Goal: Transaction & Acquisition: Purchase product/service

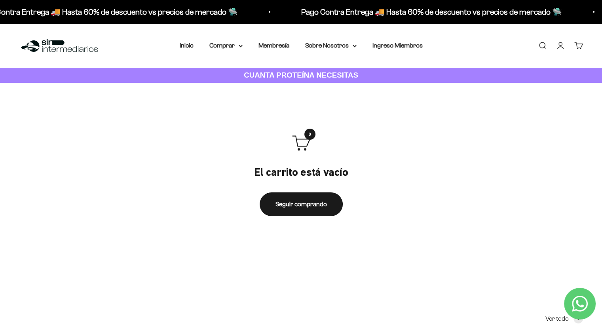
click at [560, 46] on link "Iniciar sesión" at bounding box center [560, 45] width 9 height 9
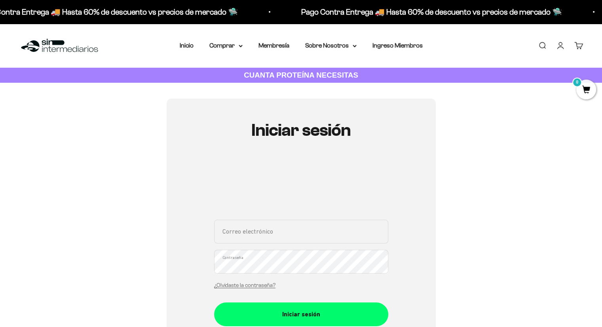
click at [261, 247] on div "Correo electrónico Contraseña ¿Olvidaste la contraseña?" at bounding box center [301, 257] width 174 height 74
click at [258, 232] on input "Correo electrónico" at bounding box center [301, 232] width 174 height 24
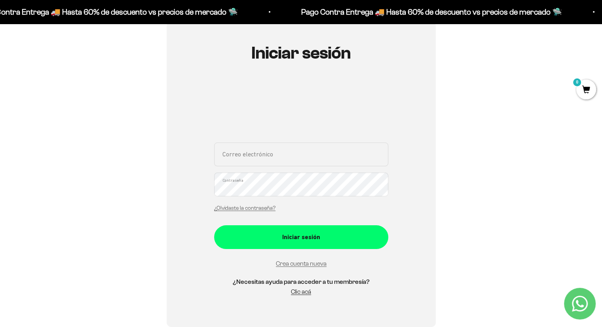
scroll to position [79, 0]
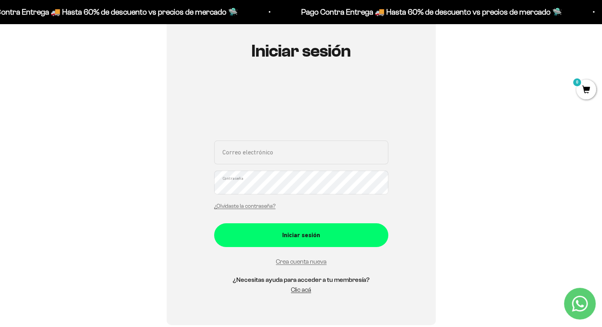
type input "nuryml@hotmail.com"
click at [280, 220] on form "nuryml@hotmail.com Correo electrónico Contraseña ¿Olvidaste la contraseña? Inic…" at bounding box center [301, 203] width 174 height 126
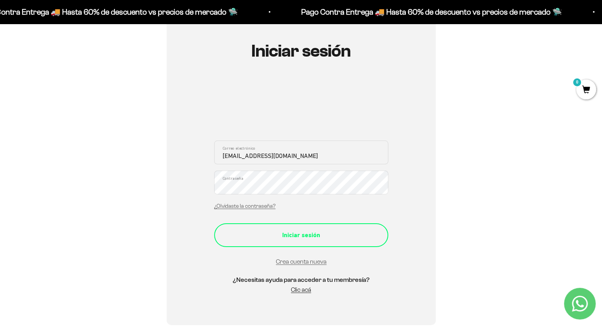
click at [294, 228] on button "Iniciar sesión" at bounding box center [301, 235] width 174 height 24
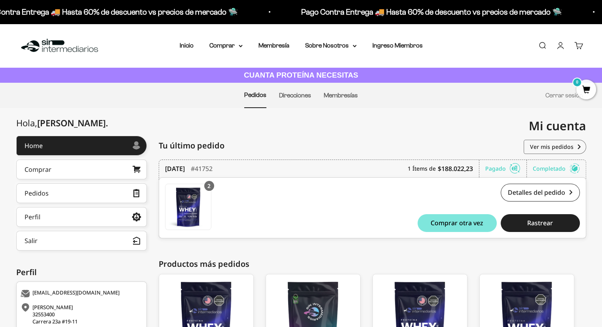
scroll to position [79, 0]
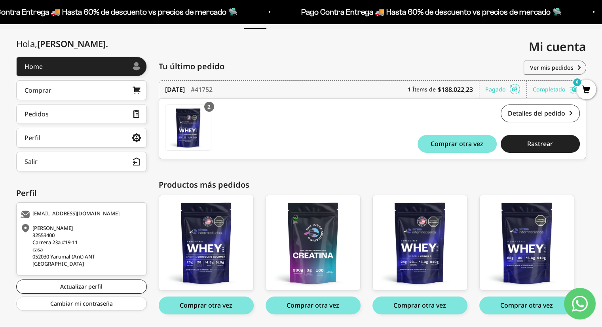
click at [598, 200] on div "Hola, Maria . Home Comprar Pedidos Perfil Información personal Direcciones guar…" at bounding box center [301, 194] width 602 height 275
click at [563, 110] on link "Detalles del pedido" at bounding box center [540, 113] width 79 height 18
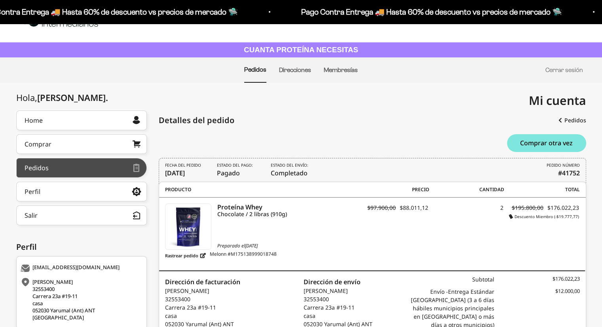
scroll to position [40, 0]
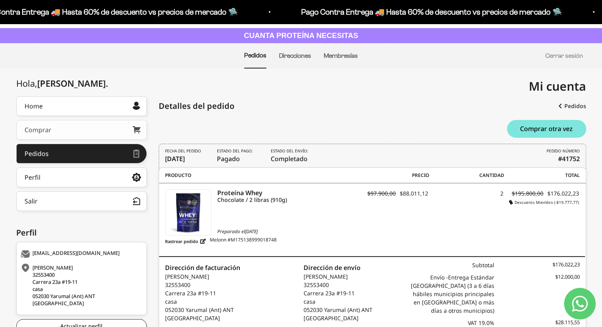
click at [93, 137] on link "Comprar" at bounding box center [81, 130] width 131 height 20
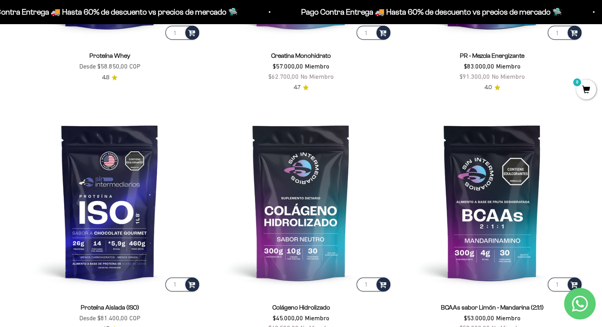
scroll to position [356, 0]
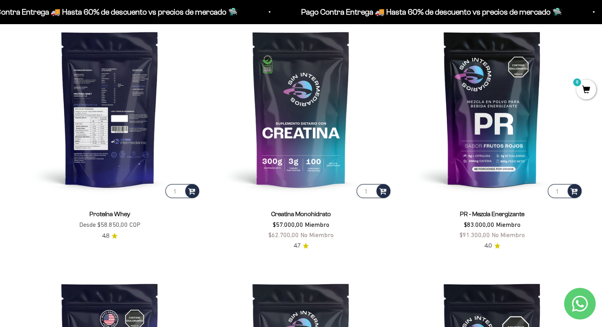
click at [135, 113] on img at bounding box center [110, 109] width 182 height 182
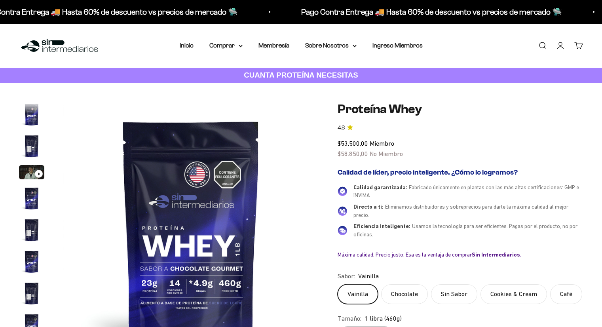
click at [418, 284] on label "Chocolate" at bounding box center [404, 294] width 47 height 20
click at [338, 284] on input "Chocolate" at bounding box center [337, 284] width 0 height 0
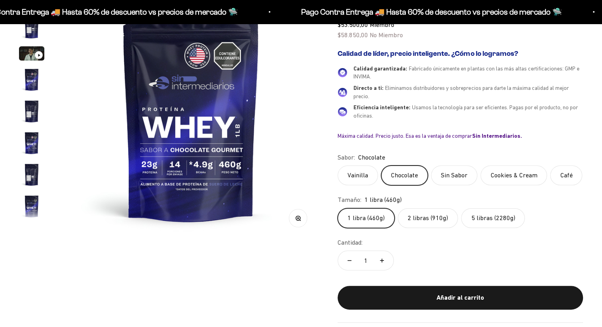
click at [495, 221] on label "5 libras (2280g)" at bounding box center [493, 218] width 64 height 20
click at [338, 208] on input "5 libras (2280g)" at bounding box center [337, 208] width 0 height 0
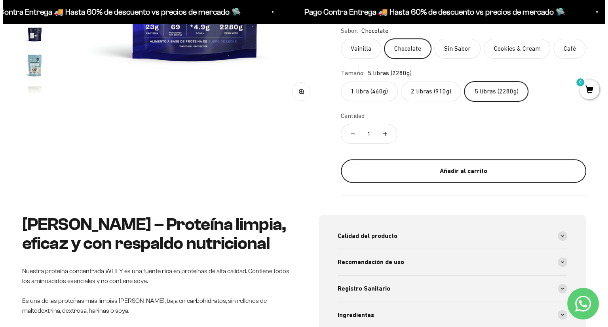
scroll to position [237, 0]
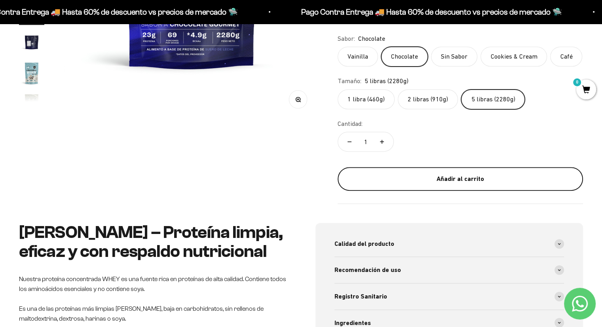
click at [433, 177] on div "Añadir al carrito" at bounding box center [460, 179] width 214 height 10
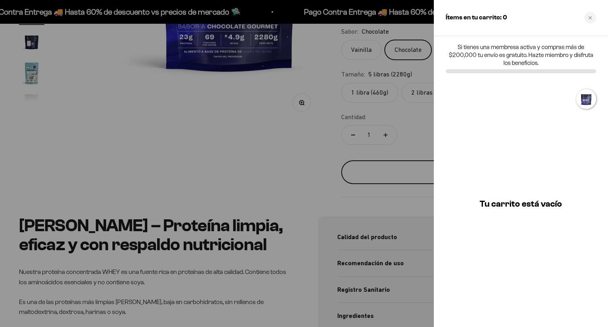
scroll to position [0, 2949]
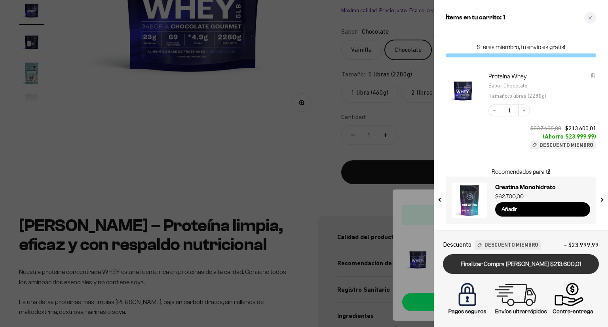
click at [542, 264] on link "Finalizar Compra [PERSON_NAME] $213.600,01" at bounding box center [521, 264] width 156 height 20
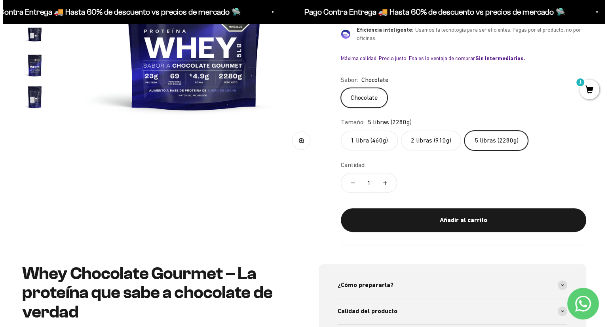
scroll to position [198, 0]
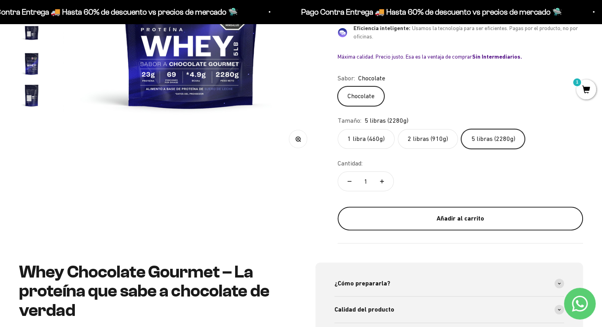
click at [492, 216] on div "Añadir al carrito" at bounding box center [460, 218] width 214 height 10
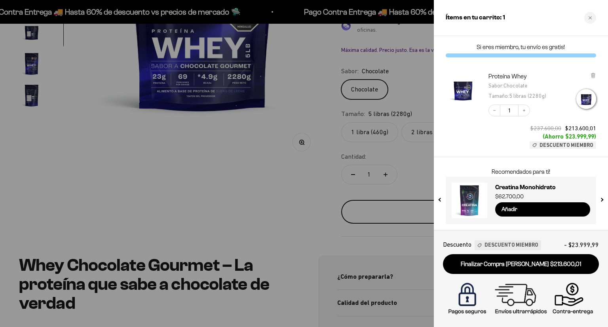
scroll to position [0, 804]
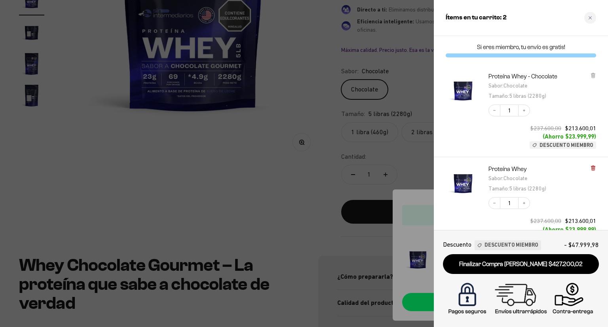
click at [593, 78] on icon at bounding box center [593, 75] width 6 height 6
